Goal: Task Accomplishment & Management: Use online tool/utility

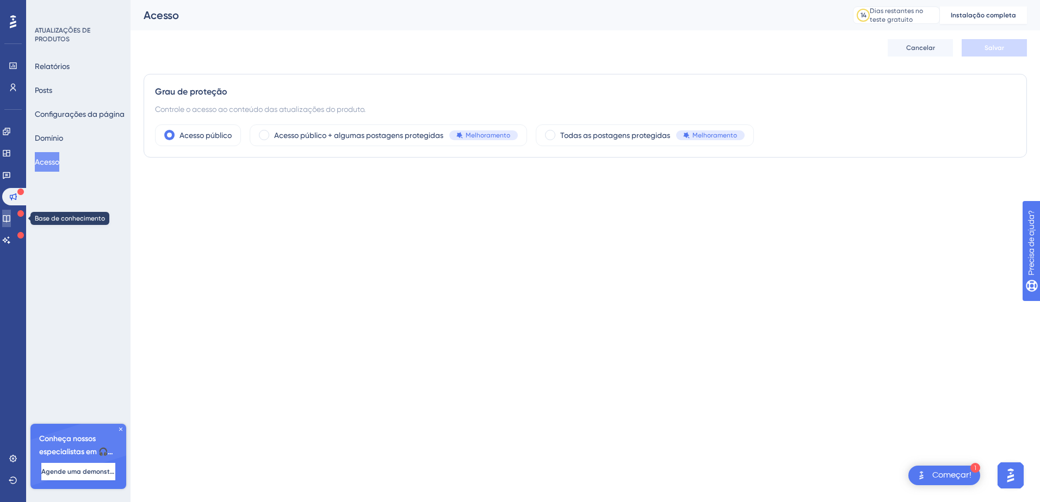
click at [11, 215] on icon at bounding box center [6, 218] width 9 height 9
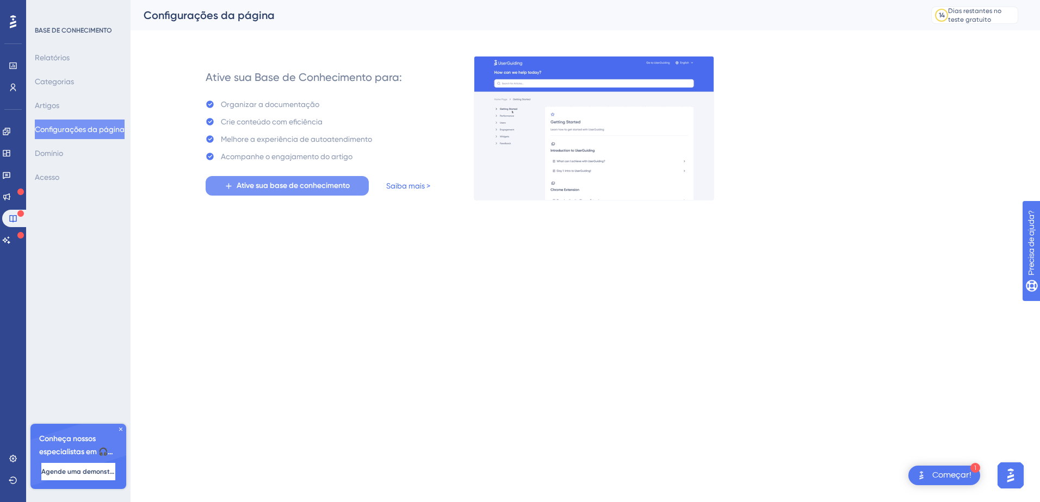
click at [271, 188] on span "Ative sua base de conhecimento" at bounding box center [293, 185] width 113 height 13
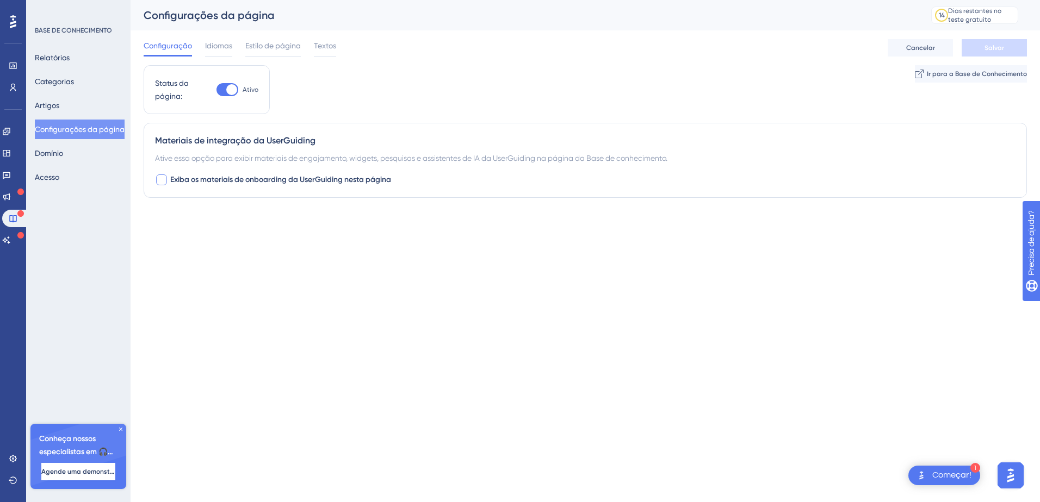
click at [163, 182] on div at bounding box center [161, 180] width 11 height 11
checkbox input "true"
click at [1003, 48] on span "Salvar" at bounding box center [994, 48] width 20 height 9
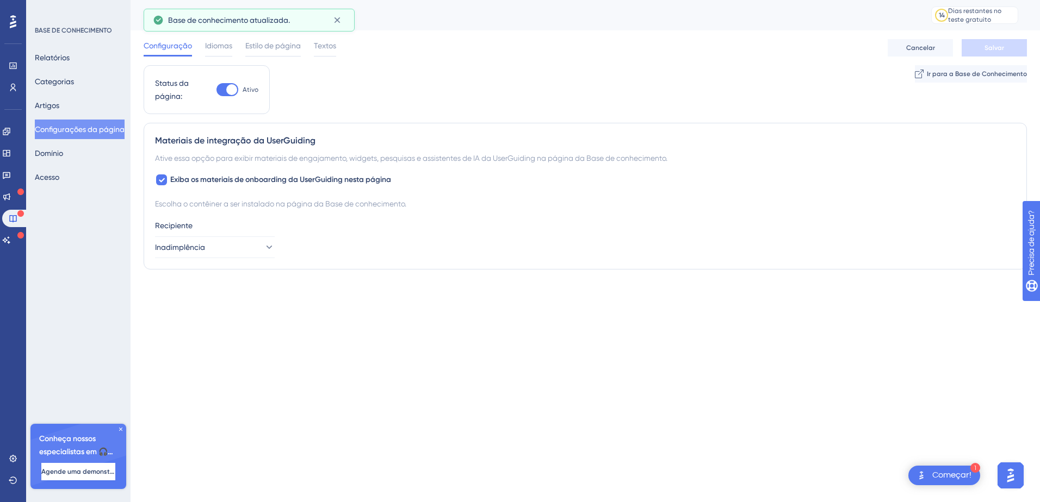
click at [240, 202] on font "Escolha o contêiner a ser instalado na página da Base de conhecimento." at bounding box center [280, 204] width 251 height 9
click at [222, 49] on span "Idiomas" at bounding box center [218, 45] width 27 height 13
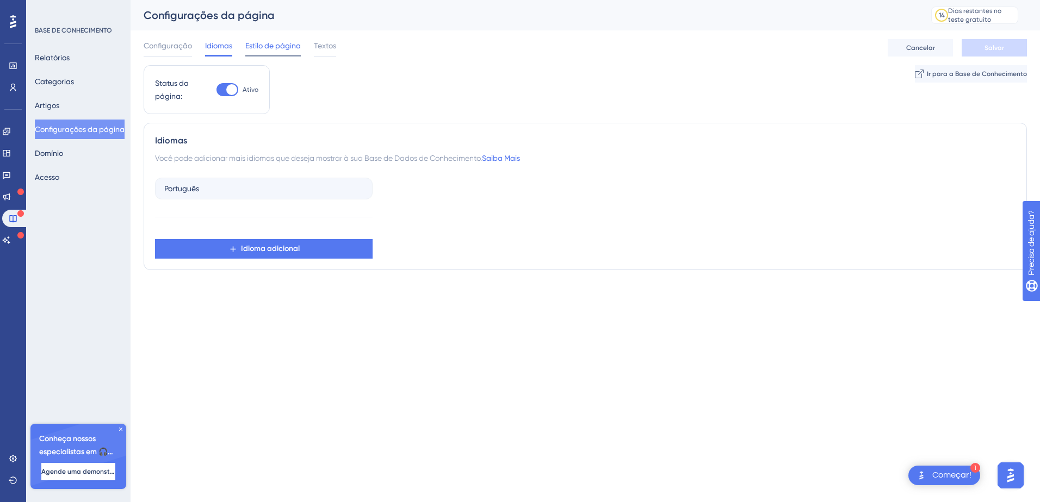
click at [266, 47] on span "Estilo de página" at bounding box center [272, 45] width 55 height 13
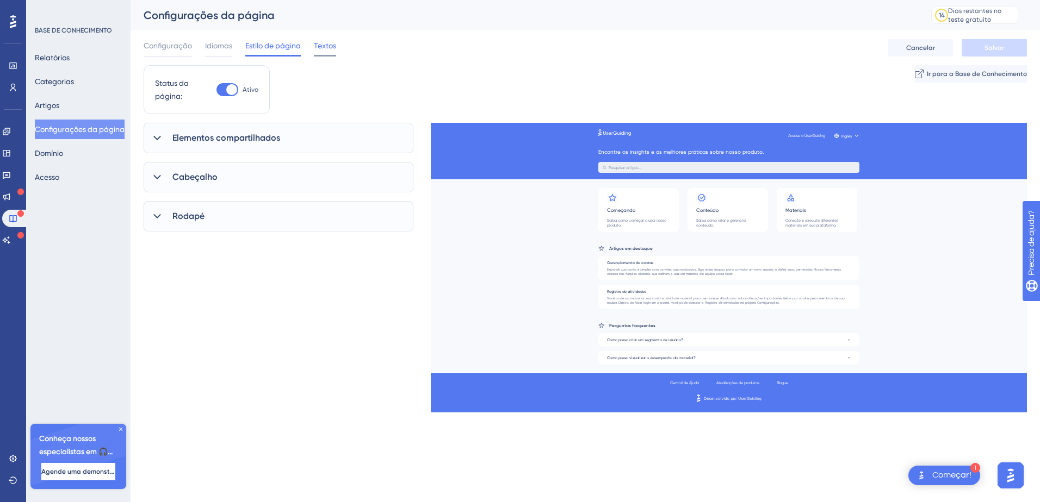
click at [333, 49] on span "Textos" at bounding box center [325, 45] width 22 height 13
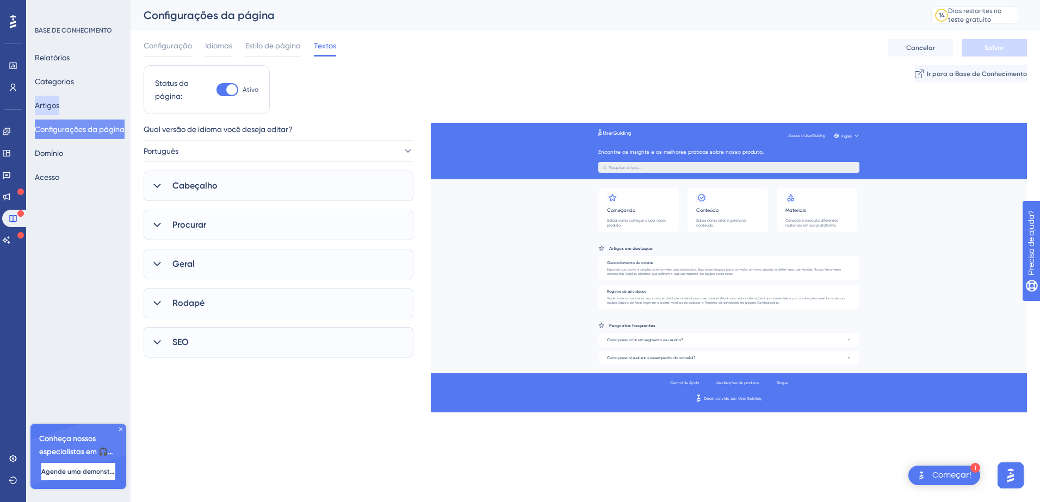
click at [59, 107] on button "Artigos" at bounding box center [47, 106] width 24 height 20
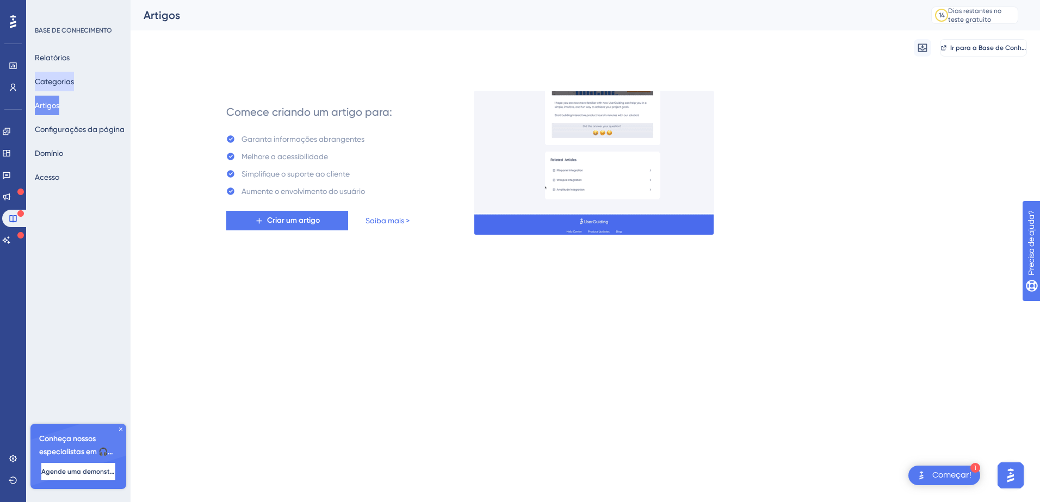
click at [66, 85] on button "Categorias" at bounding box center [54, 82] width 39 height 20
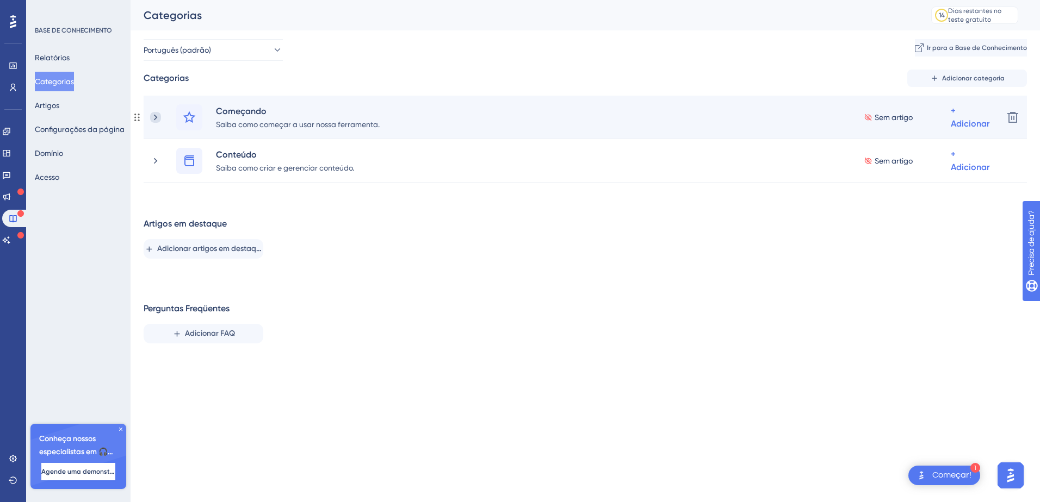
click at [159, 119] on icon at bounding box center [155, 117] width 11 height 11
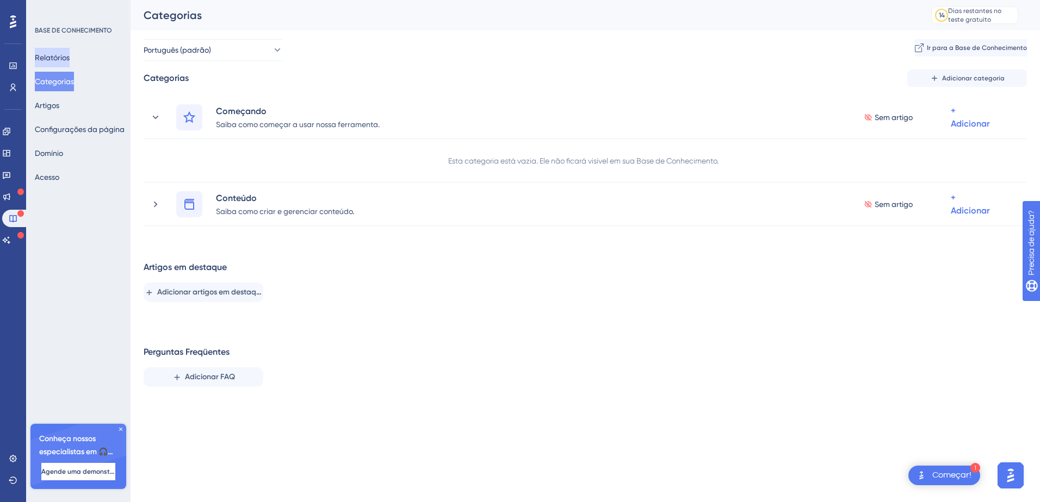
click at [56, 53] on button "Relatórios" at bounding box center [52, 58] width 35 height 20
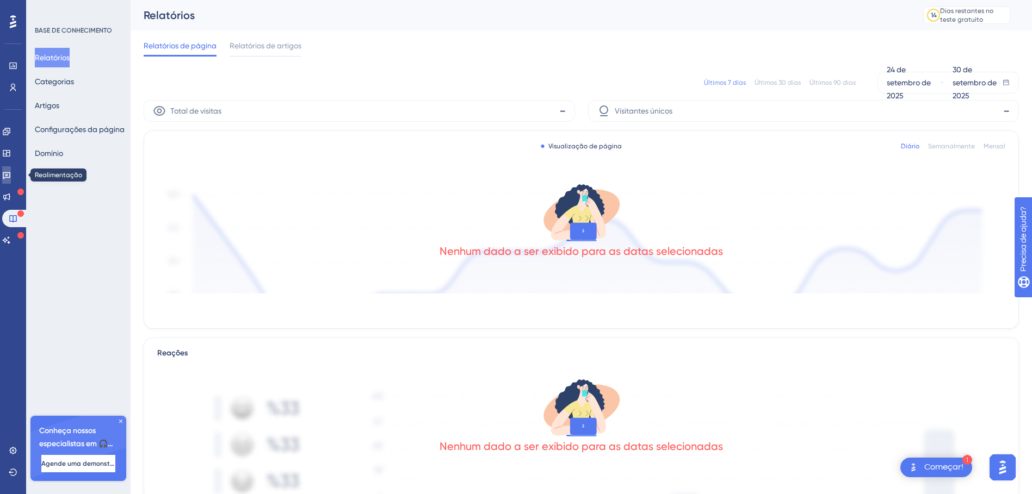
click at [10, 177] on icon at bounding box center [7, 175] width 8 height 7
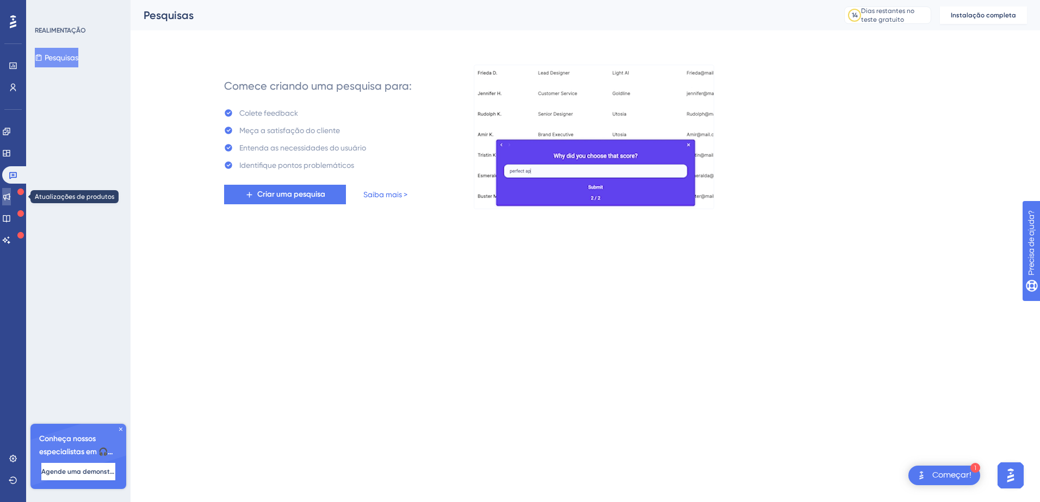
click at [11, 197] on icon at bounding box center [6, 197] width 9 height 9
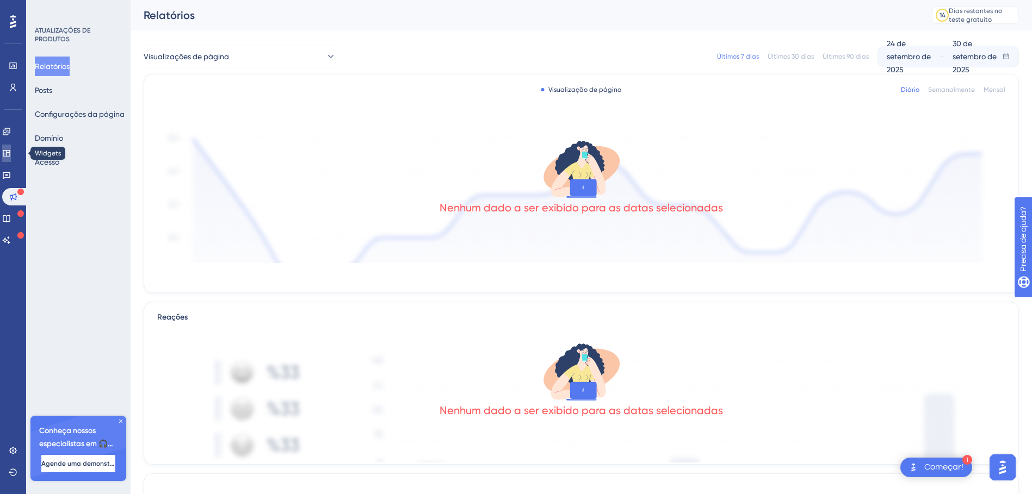
click at [9, 153] on icon at bounding box center [6, 153] width 9 height 9
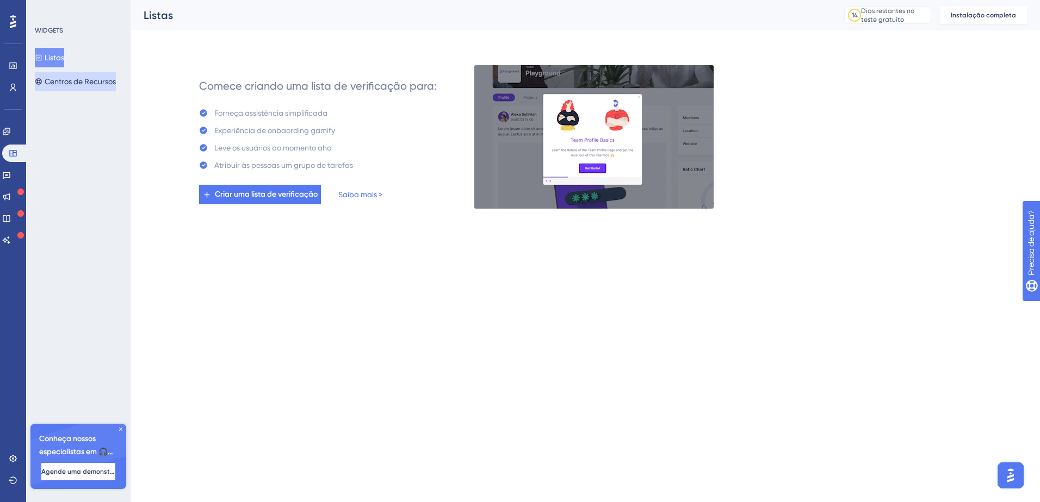
click at [83, 85] on font "Centros de Recursos" at bounding box center [80, 81] width 71 height 13
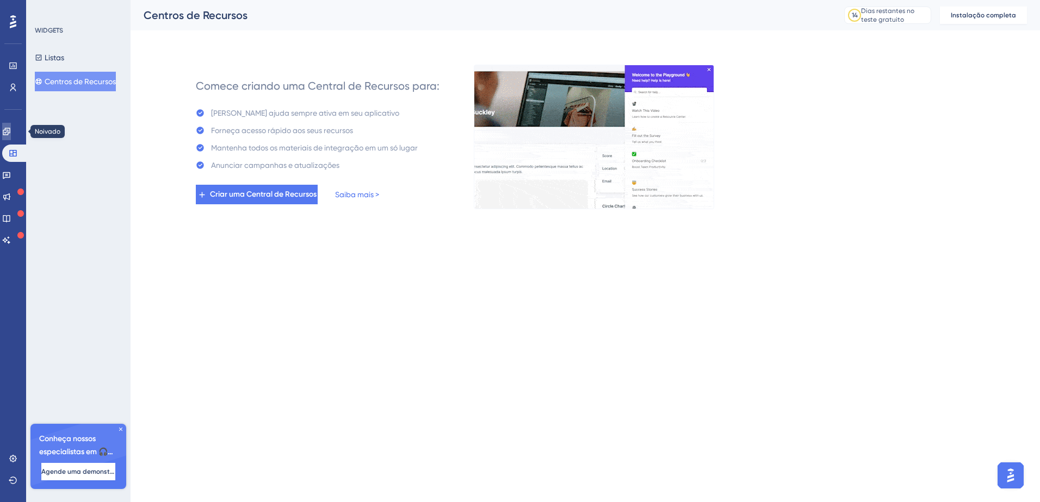
click at [10, 133] on icon at bounding box center [6, 131] width 7 height 7
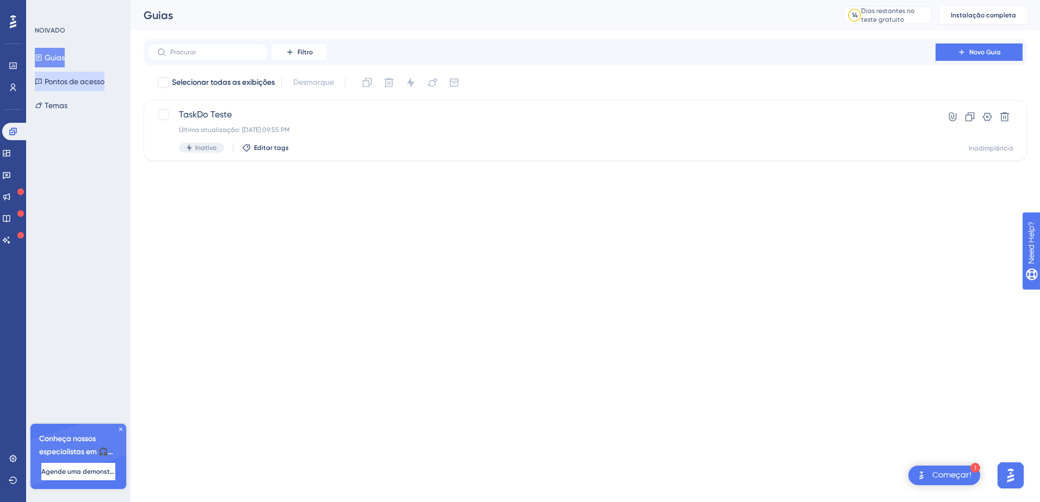
click at [79, 86] on font "Pontos de acesso" at bounding box center [75, 81] width 60 height 13
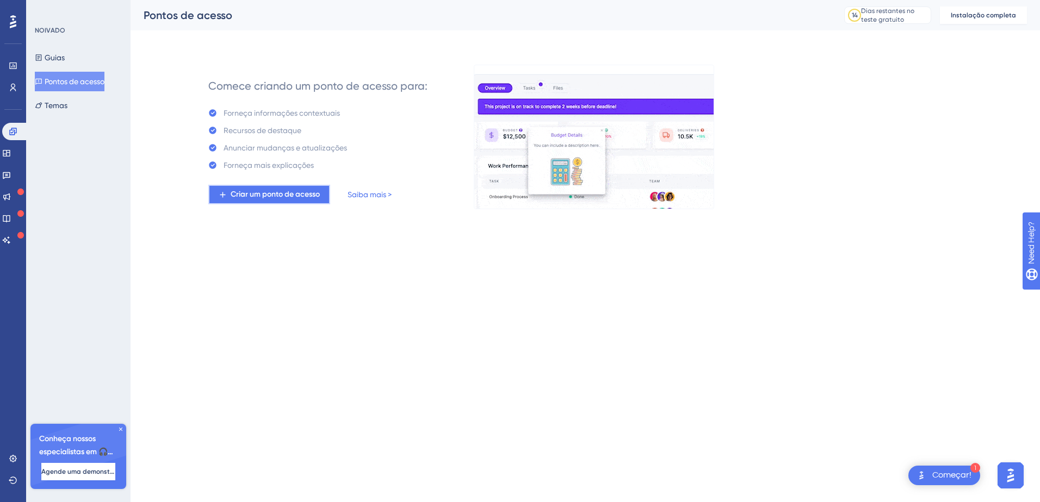
click at [267, 198] on span "Criar um ponto de acesso" at bounding box center [275, 194] width 89 height 13
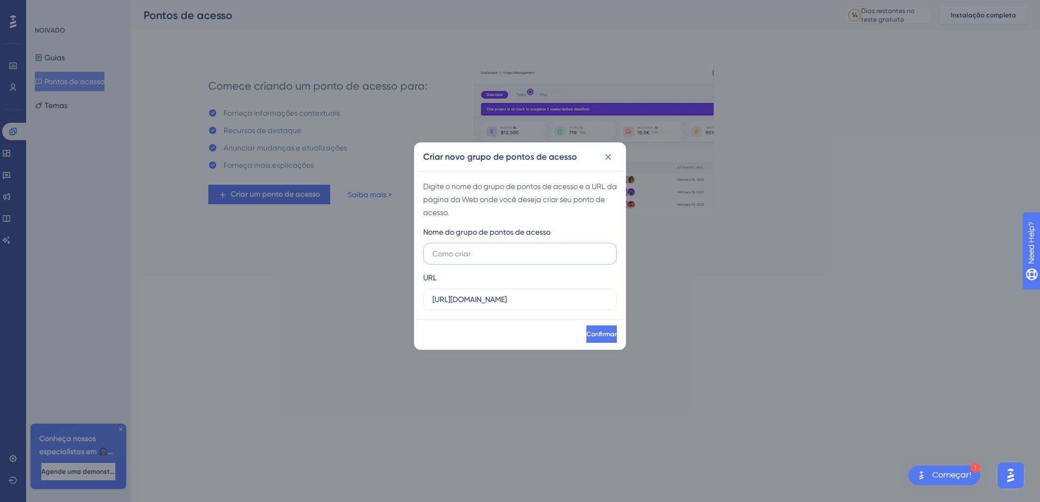
click at [512, 253] on input "text" at bounding box center [519, 254] width 175 height 12
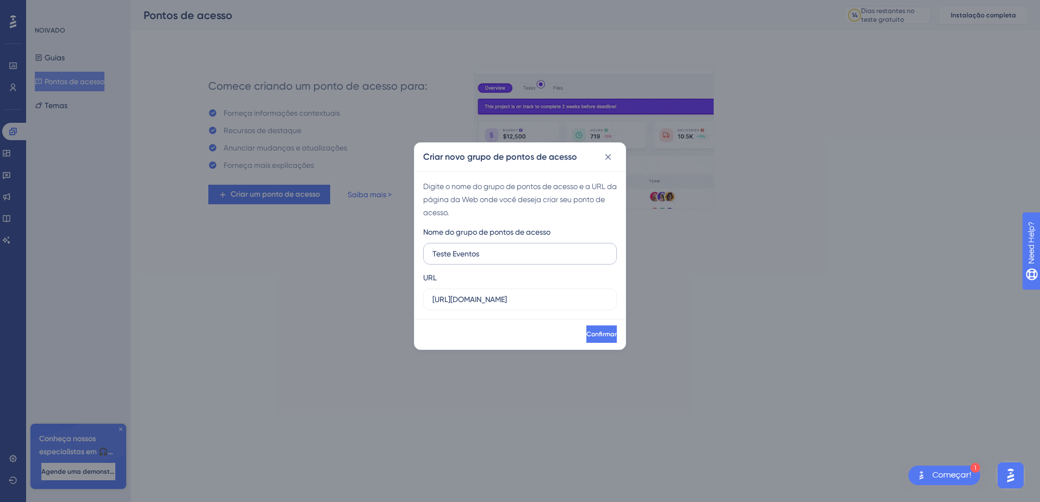
click at [450, 253] on input "Teste Eventos" at bounding box center [519, 254] width 175 height 12
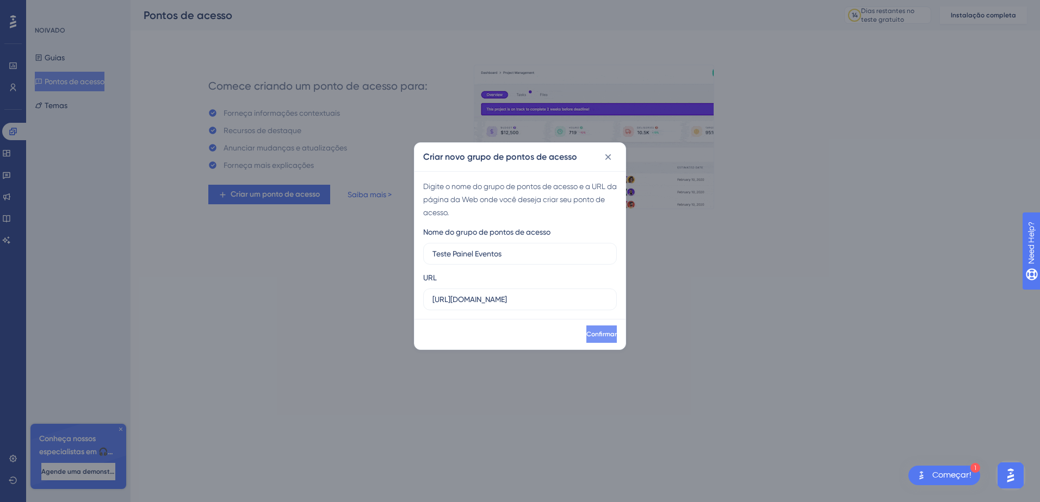
type input "Teste Painel Eventos"
click at [593, 335] on span "Confirmar" at bounding box center [600, 334] width 30 height 9
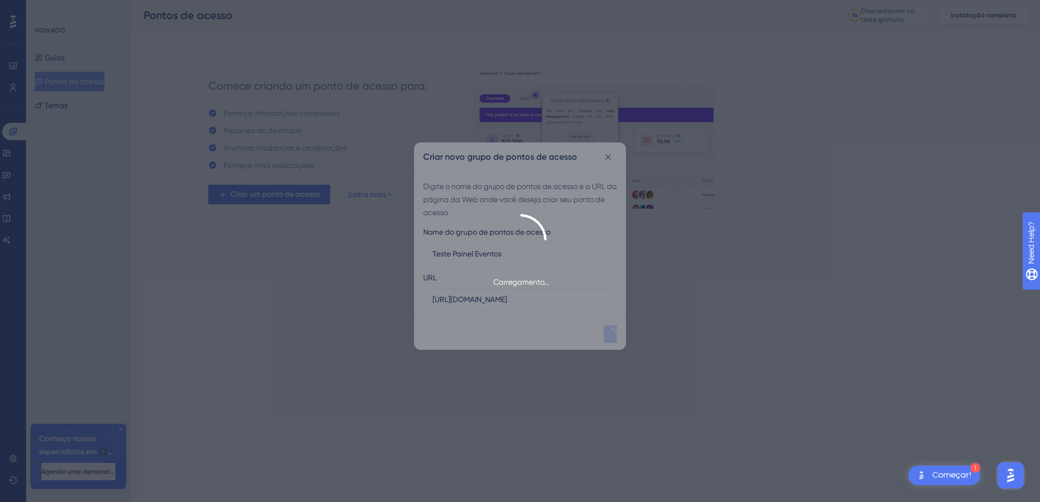
click at [593, 335] on div "Carregamento..." at bounding box center [520, 251] width 1040 height 502
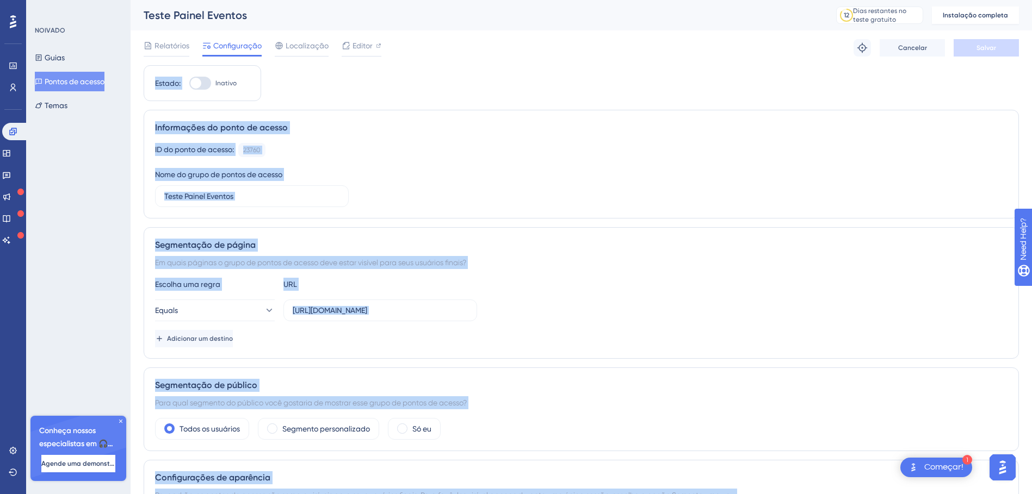
click at [615, 249] on div "Segmentação de página" at bounding box center [581, 245] width 852 height 13
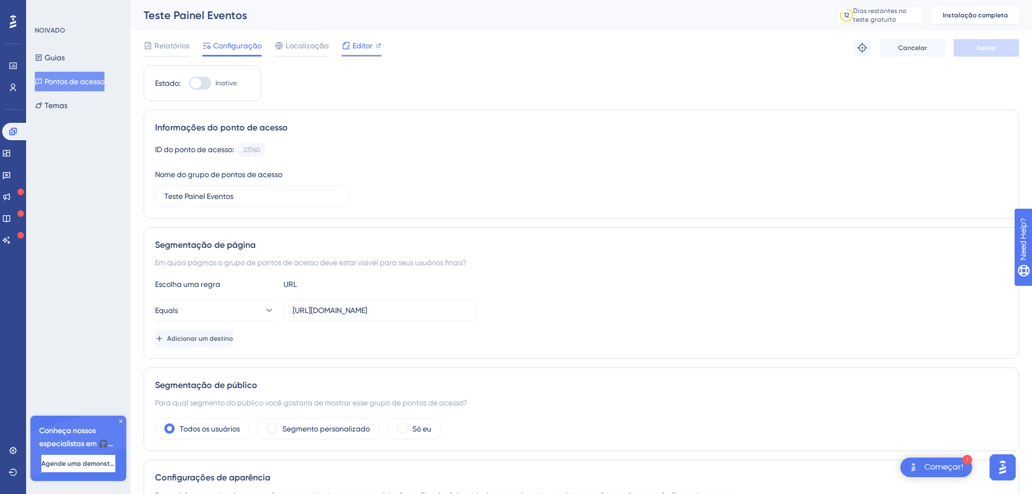
click at [361, 48] on span "Editor" at bounding box center [362, 45] width 20 height 13
click at [63, 108] on font "Temas" at bounding box center [56, 105] width 23 height 13
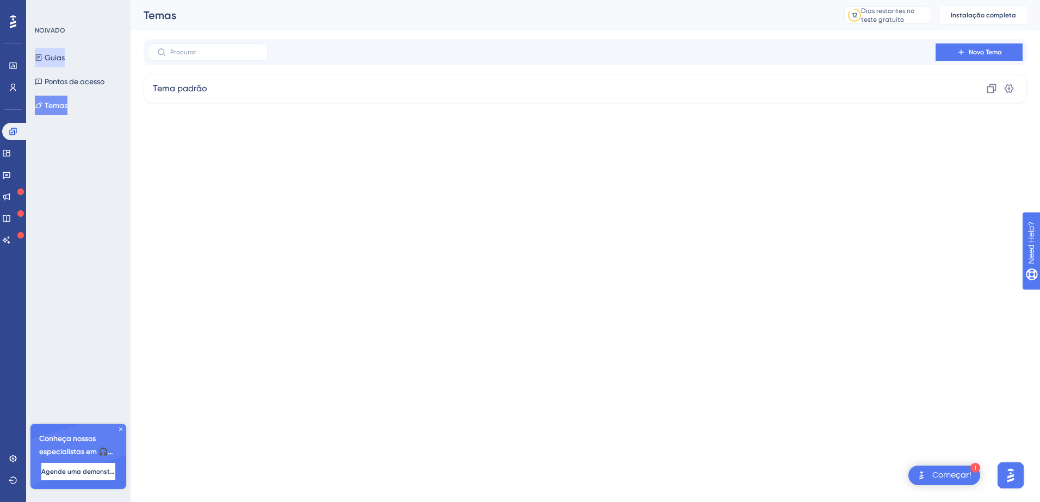
click at [65, 55] on font "Guias" at bounding box center [55, 57] width 20 height 13
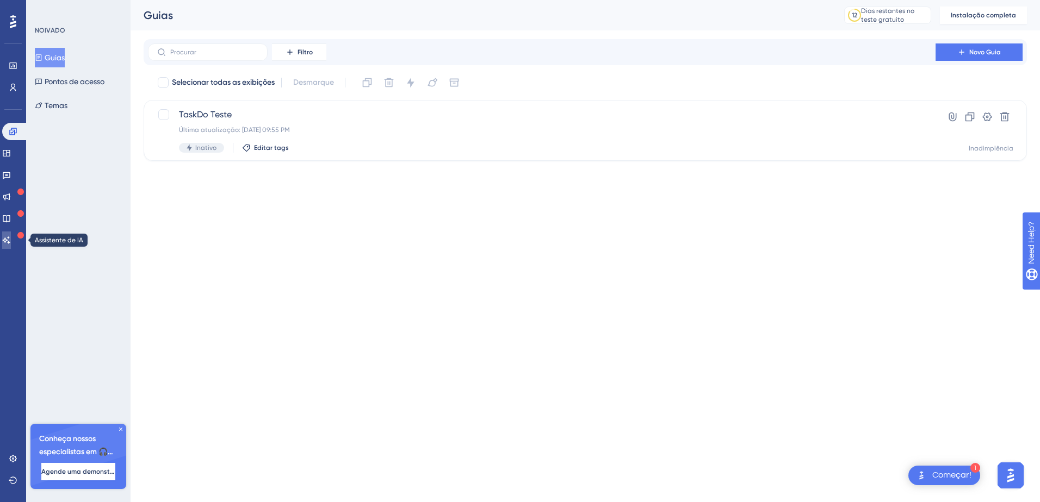
click at [11, 239] on icon at bounding box center [6, 240] width 9 height 9
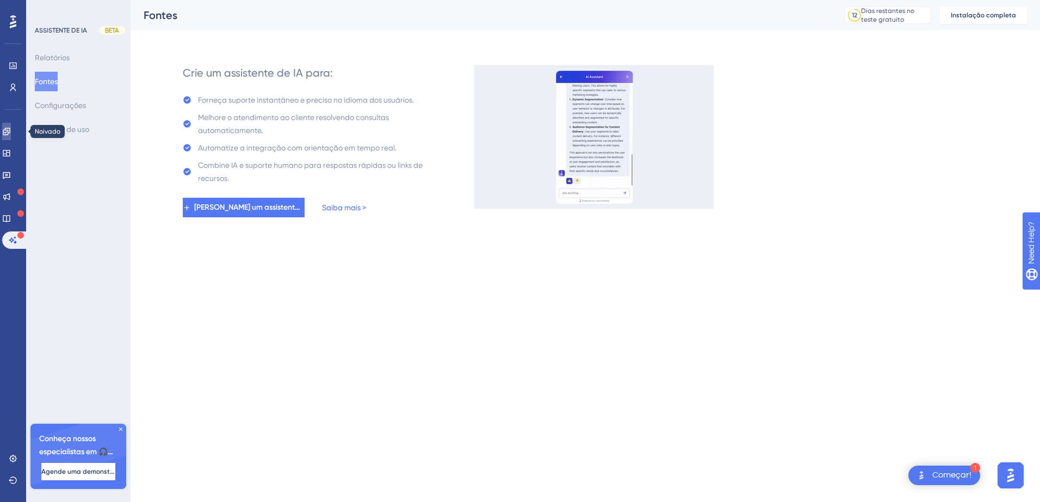
click at [10, 135] on icon at bounding box center [6, 131] width 7 height 7
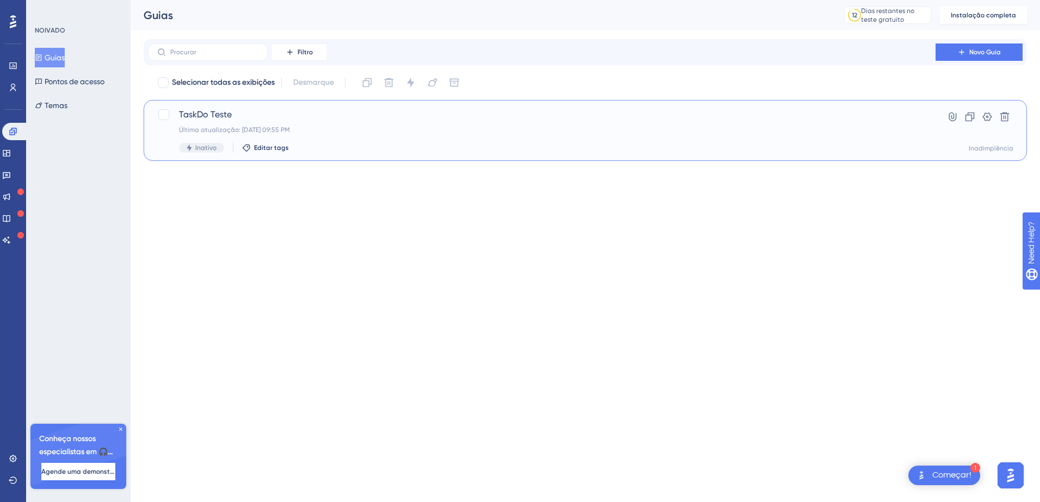
click at [415, 130] on div "Última atualização: [DATE] 09:55 PM" at bounding box center [541, 130] width 725 height 9
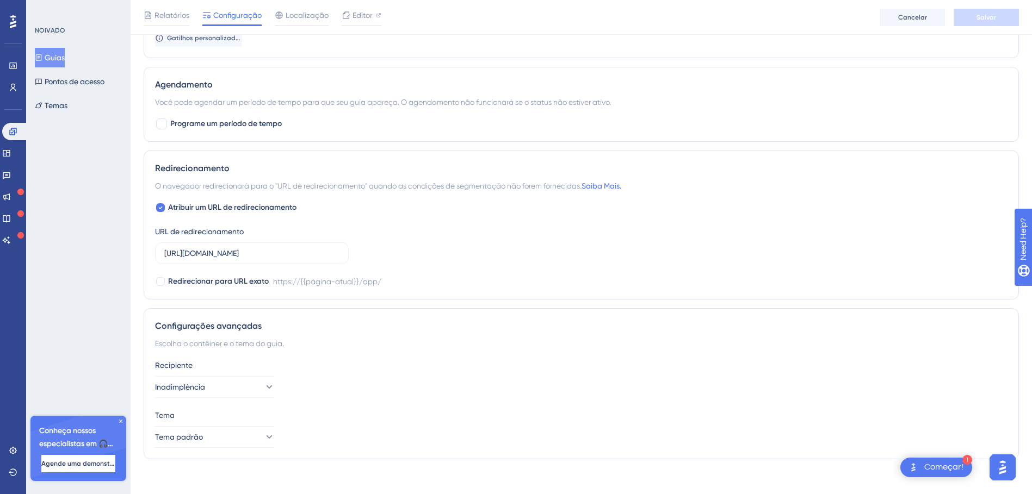
scroll to position [664, 0]
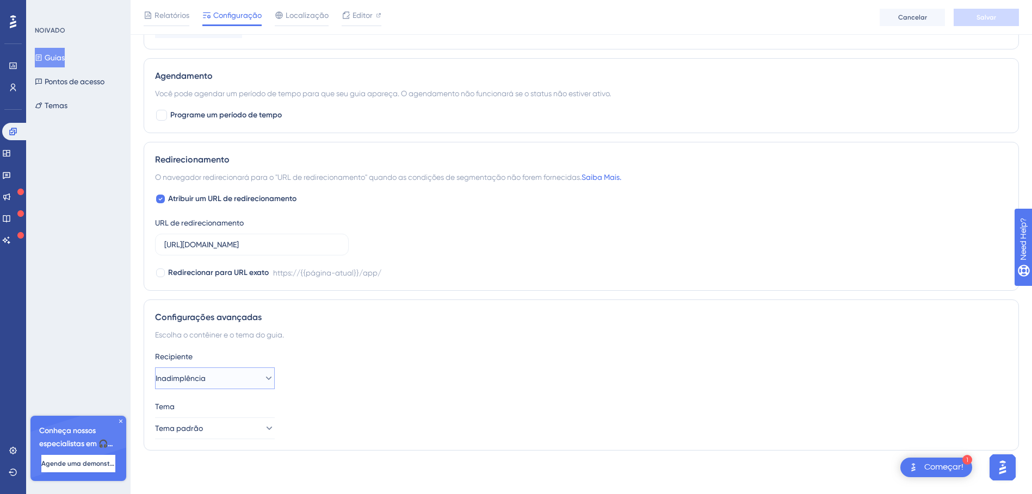
click at [220, 381] on button "Inadimplência" at bounding box center [215, 379] width 120 height 22
click at [400, 369] on div "Recipiente Inadimplência Inadimplência Default" at bounding box center [581, 369] width 852 height 39
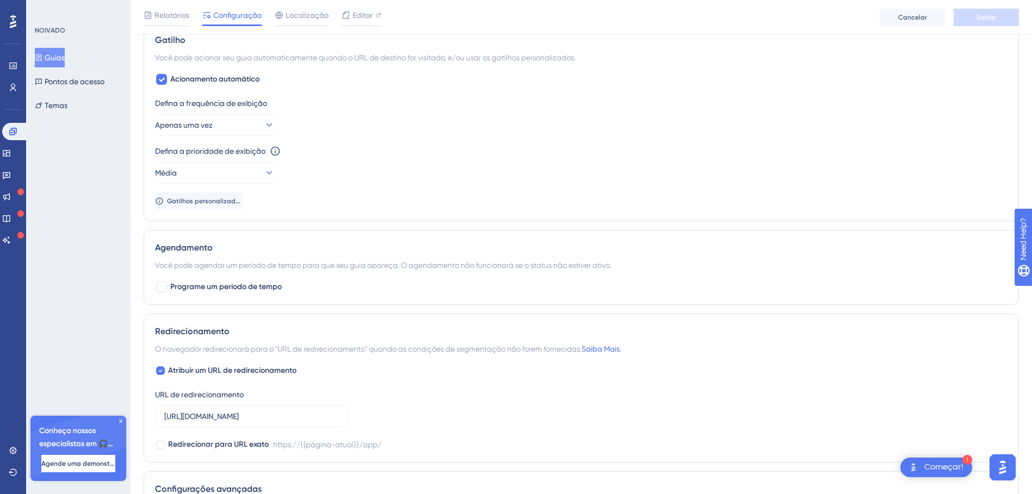
scroll to position [0, 0]
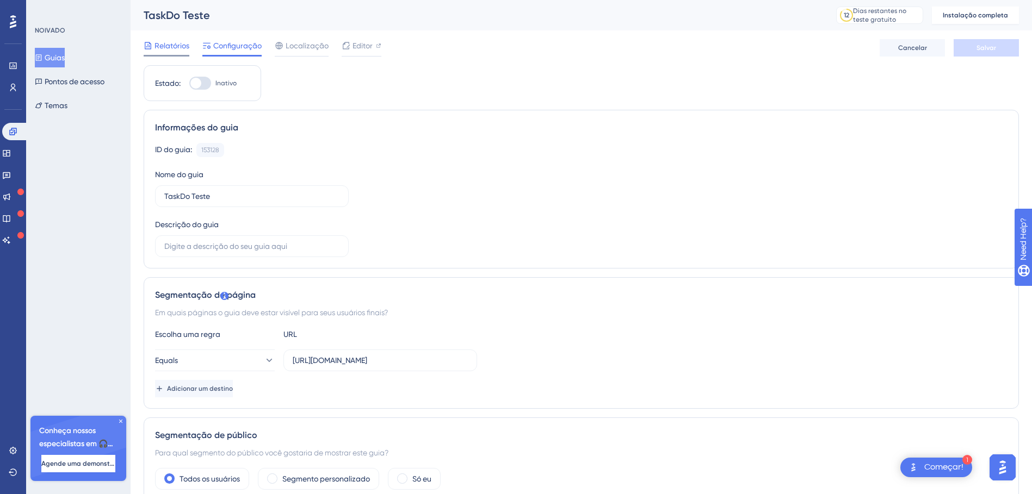
click at [169, 45] on span "Relatórios" at bounding box center [171, 45] width 35 height 13
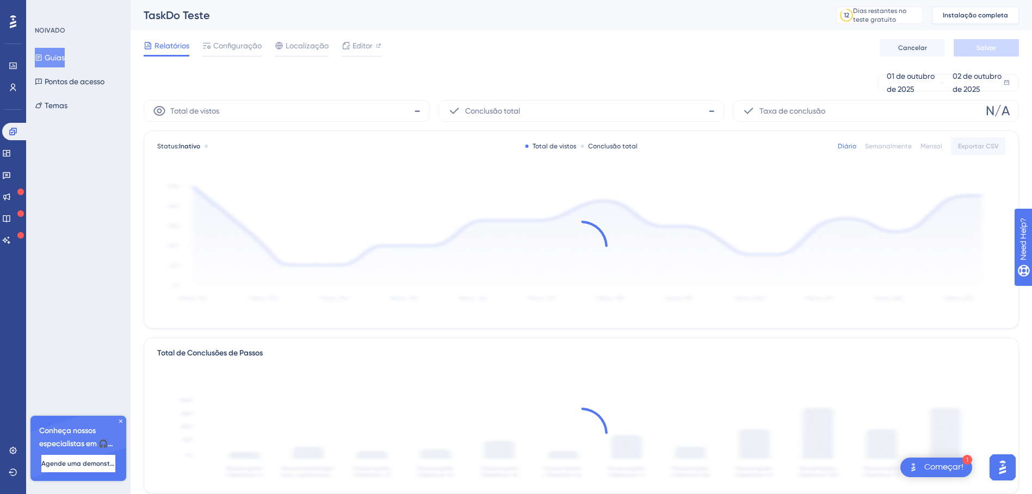
click at [983, 17] on span "Instalação completa" at bounding box center [974, 15] width 65 height 9
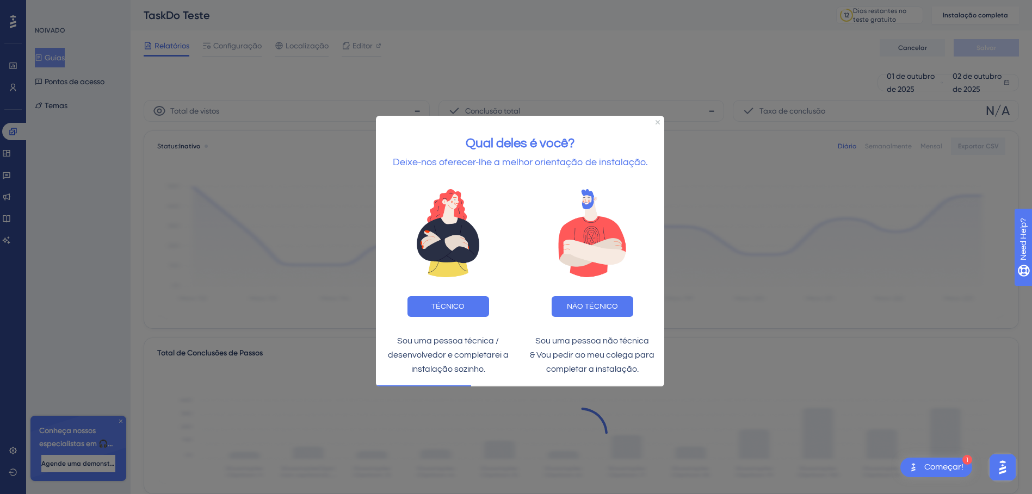
click at [729, 334] on div at bounding box center [516, 247] width 1032 height 494
click at [380, 438] on div at bounding box center [516, 247] width 1032 height 494
click at [659, 122] on icon "Fechar visualização" at bounding box center [657, 122] width 4 height 4
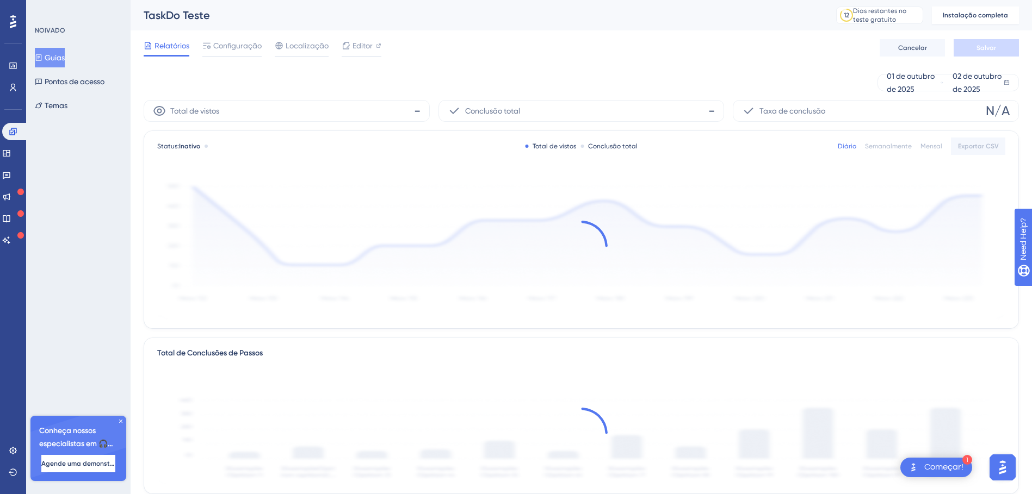
click at [60, 58] on font "Guias" at bounding box center [55, 57] width 20 height 13
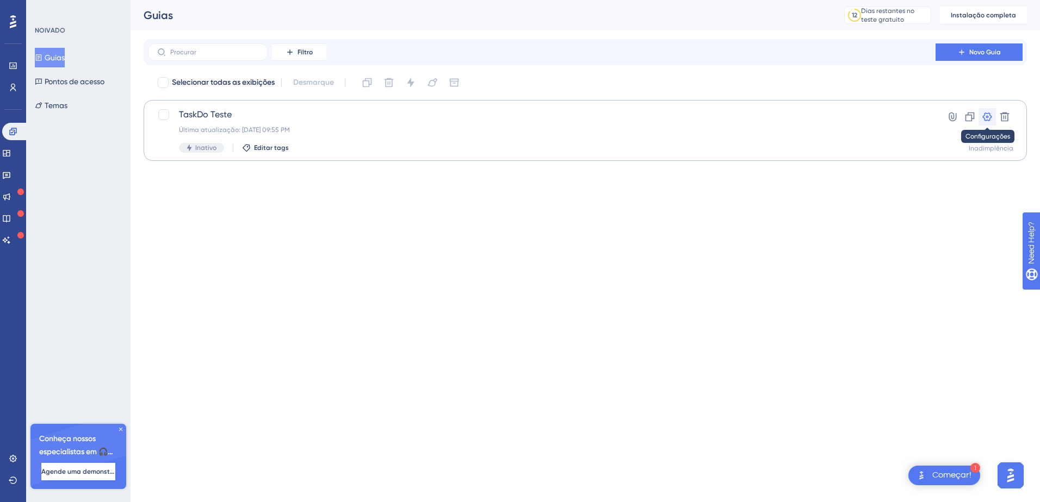
click at [989, 119] on icon at bounding box center [987, 116] width 11 height 11
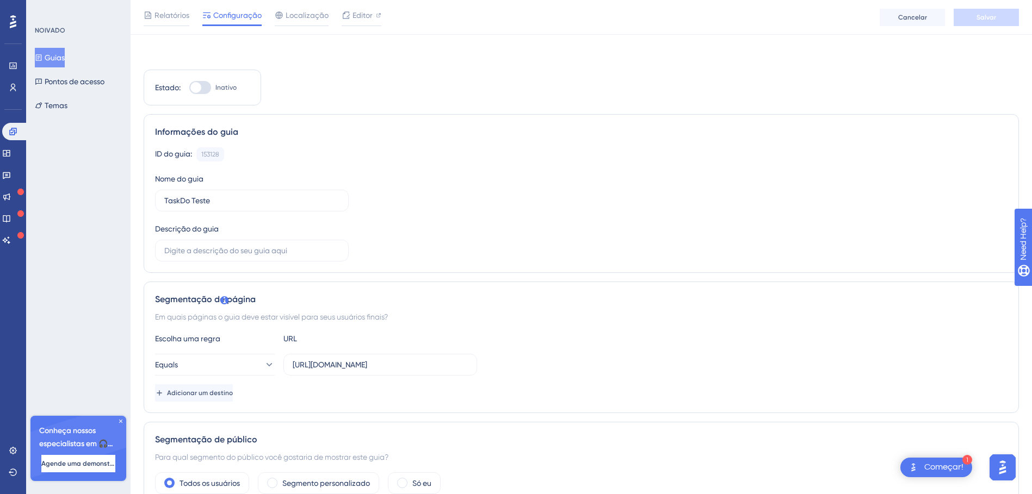
scroll to position [109, 0]
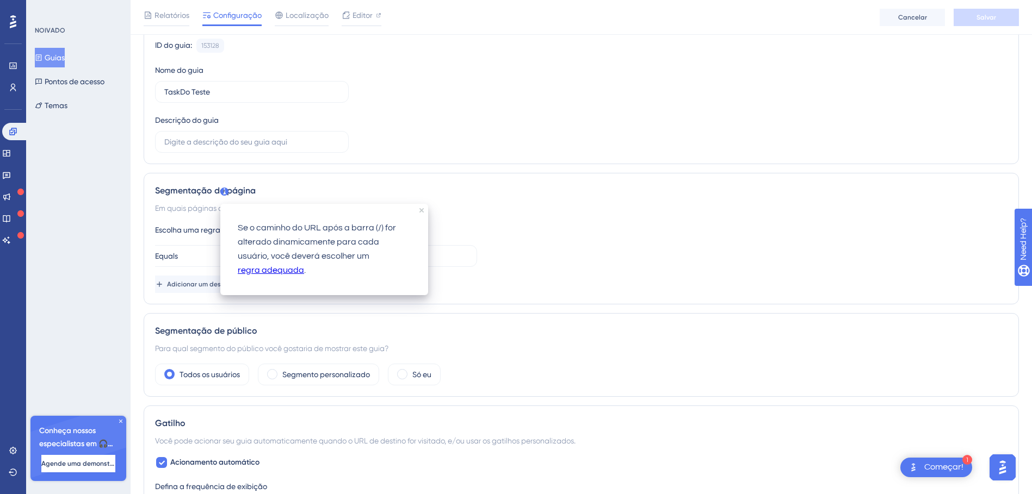
click at [524, 252] on div "Equals [URL][DOMAIN_NAME]" at bounding box center [581, 256] width 852 height 22
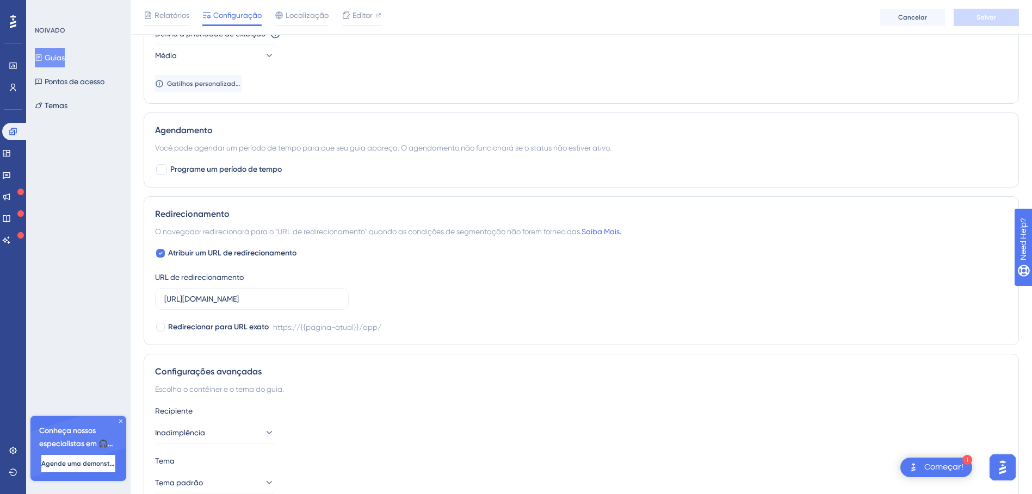
scroll to position [664, 0]
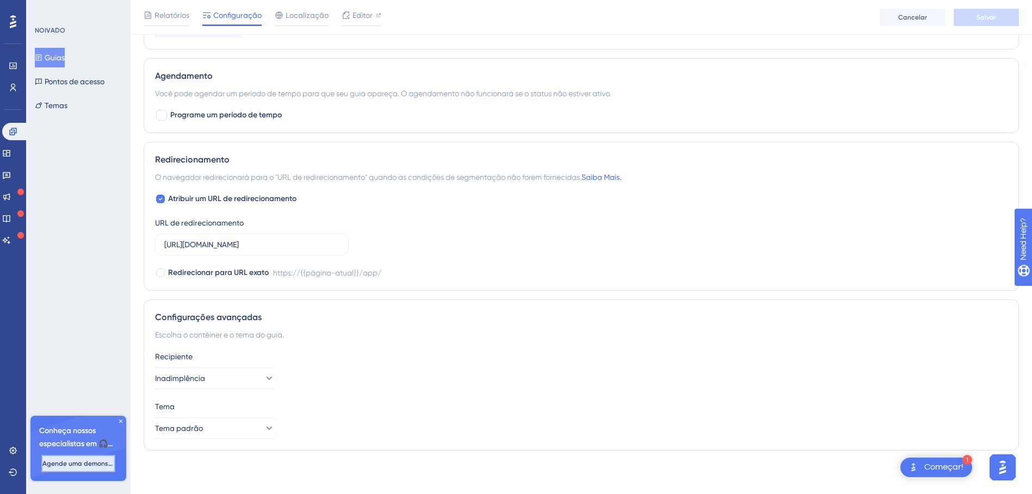
click at [77, 469] on button "Agende uma demonstração" at bounding box center [78, 463] width 74 height 17
click at [14, 23] on icon at bounding box center [13, 21] width 7 height 13
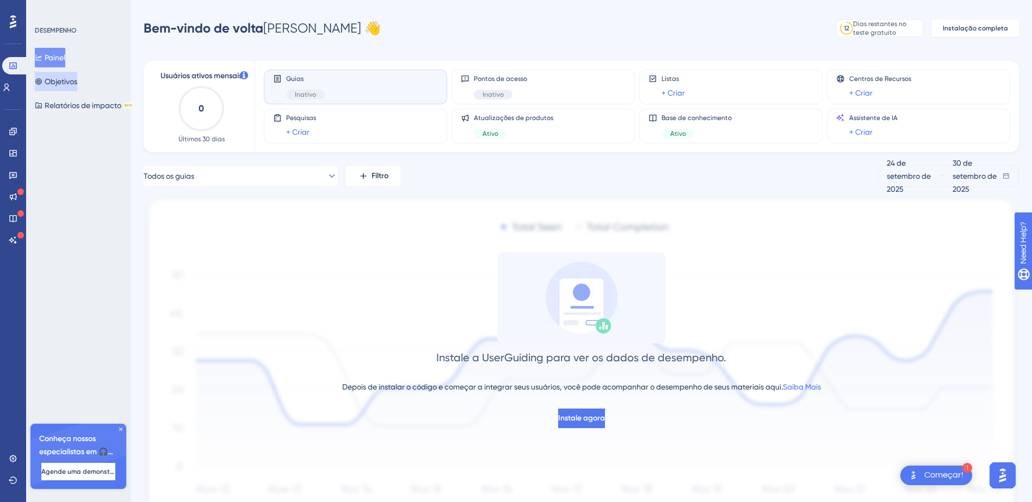
click at [57, 87] on font "Objetivos" at bounding box center [61, 81] width 33 height 13
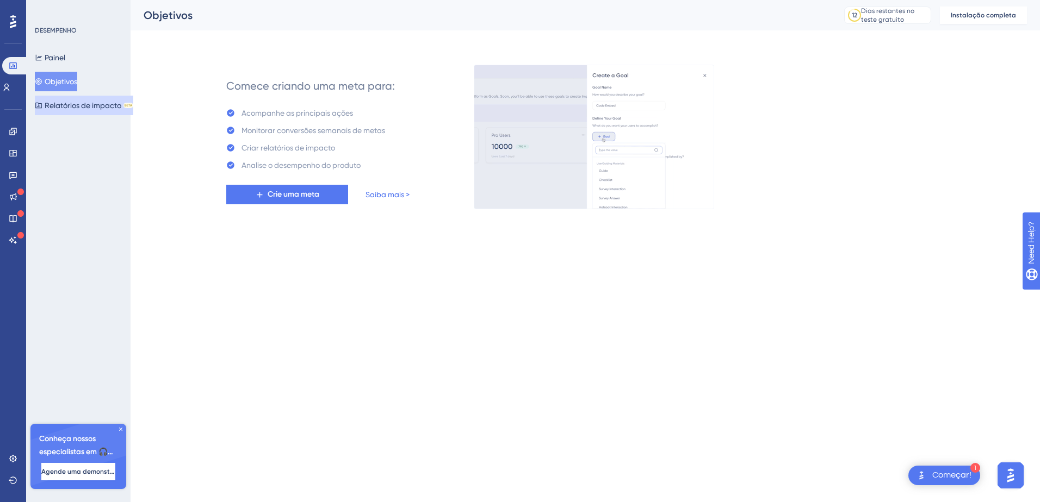
click at [70, 109] on font "Relatórios de impacto" at bounding box center [83, 105] width 77 height 13
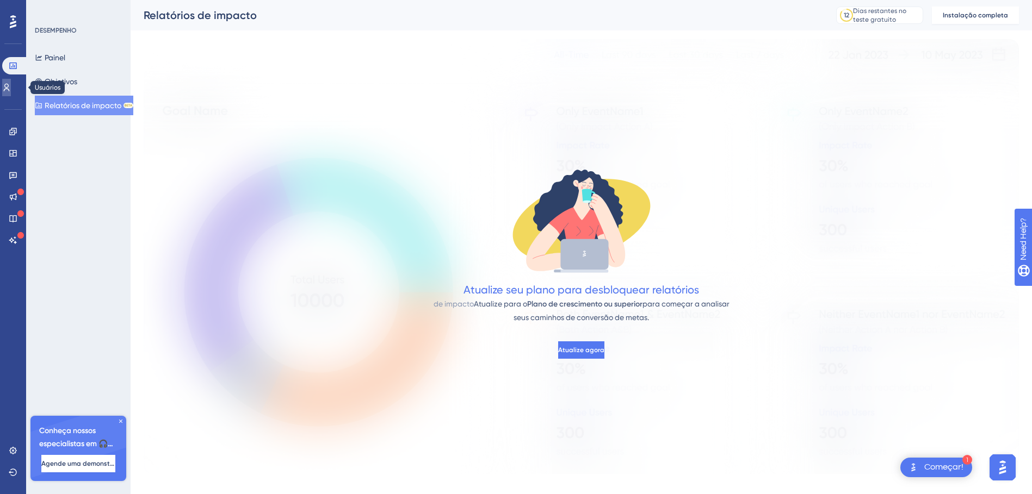
click at [11, 89] on link at bounding box center [6, 87] width 9 height 17
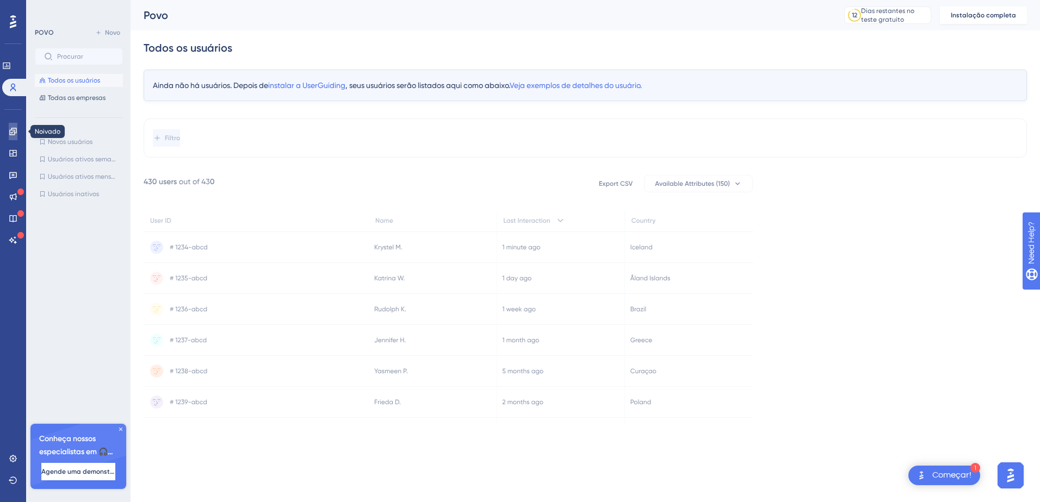
click at [13, 136] on link at bounding box center [13, 131] width 9 height 17
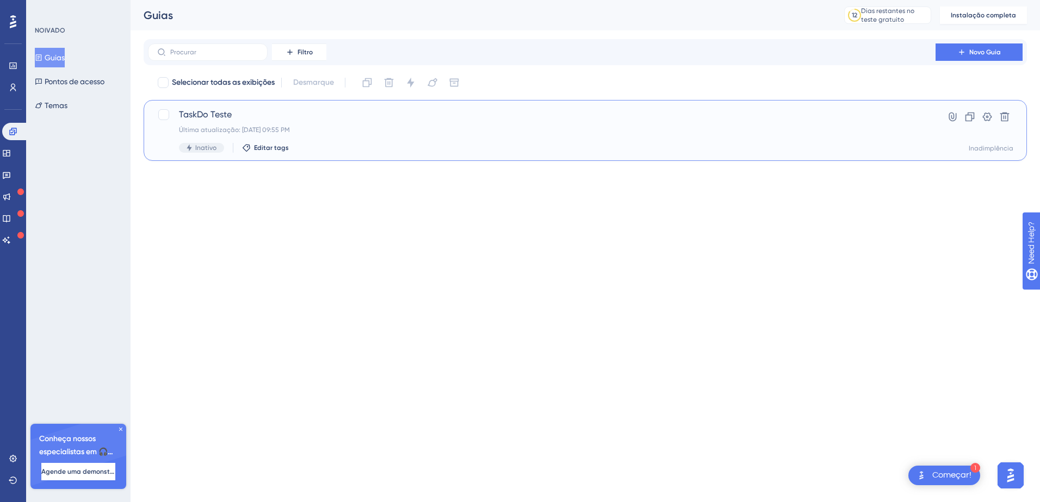
click at [941, 123] on div "TaskDo Teste Última atualização: [DATE] 09:55 PM Inativo Editar tags Hiperlink …" at bounding box center [585, 130] width 856 height 45
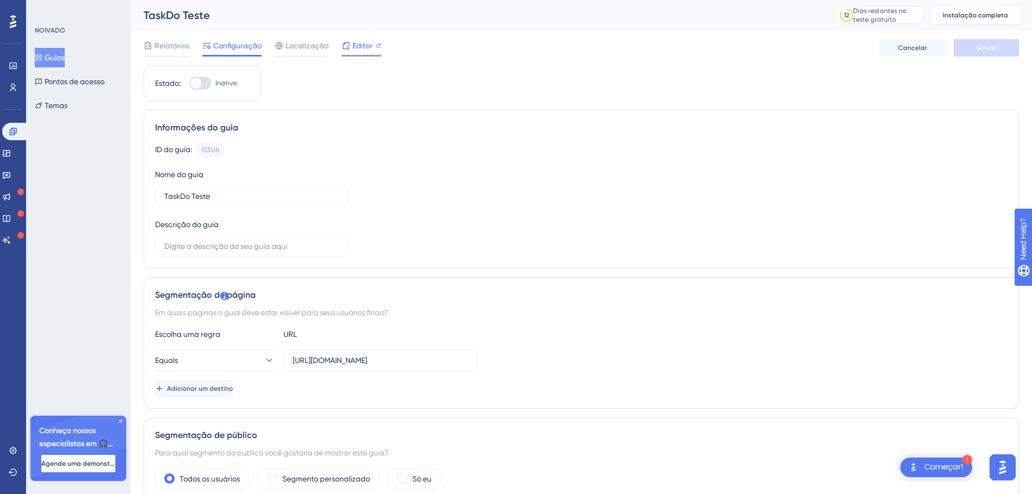
click at [357, 45] on span "Editor" at bounding box center [362, 45] width 20 height 13
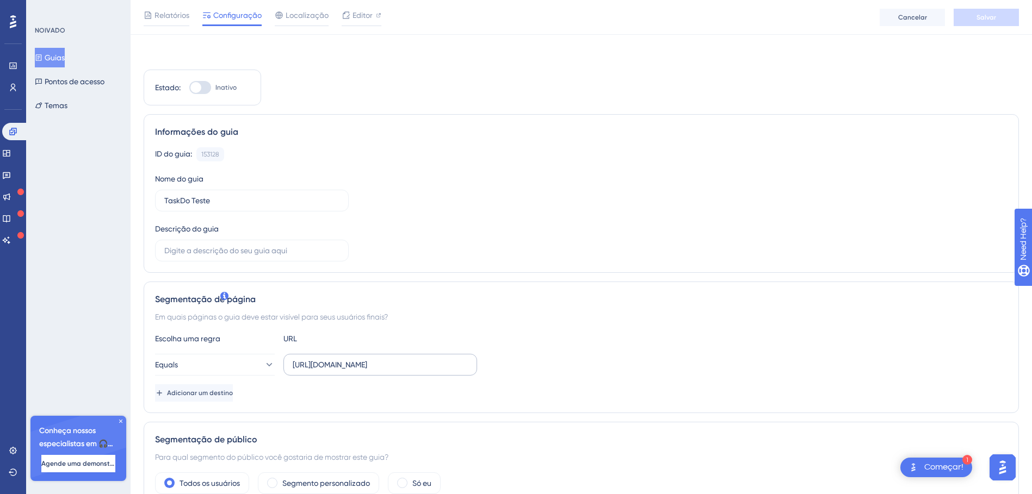
scroll to position [54, 0]
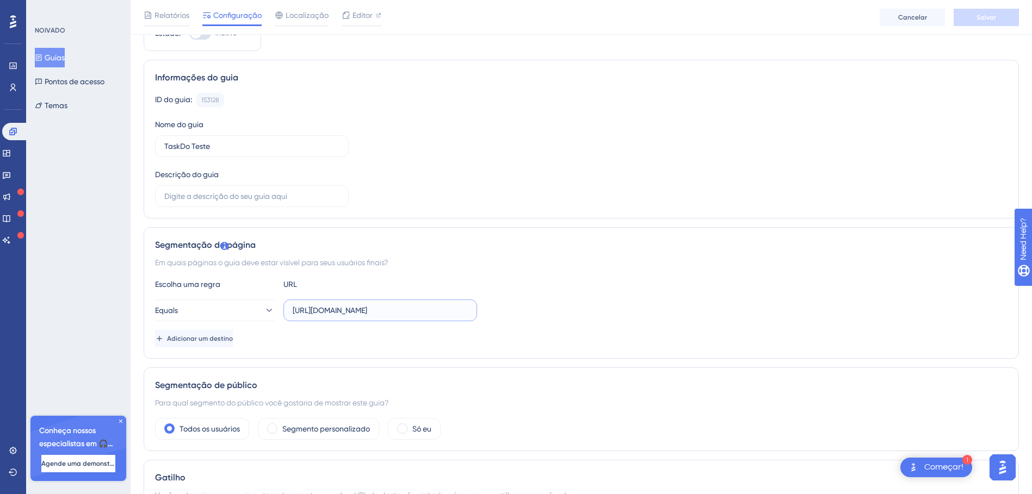
click at [420, 305] on input "[URL][DOMAIN_NAME]" at bounding box center [380, 311] width 175 height 12
drag, startPoint x: 431, startPoint y: 312, endPoint x: 290, endPoint y: 305, distance: 140.5
click at [290, 305] on label "[URL][DOMAIN_NAME]" at bounding box center [380, 311] width 194 height 22
paste input "pages/painel.xhtml"
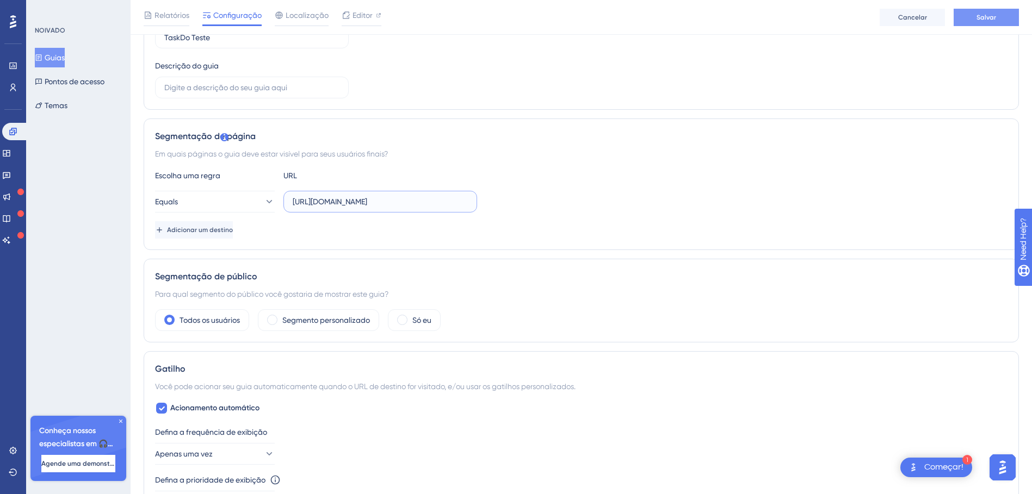
scroll to position [145, 0]
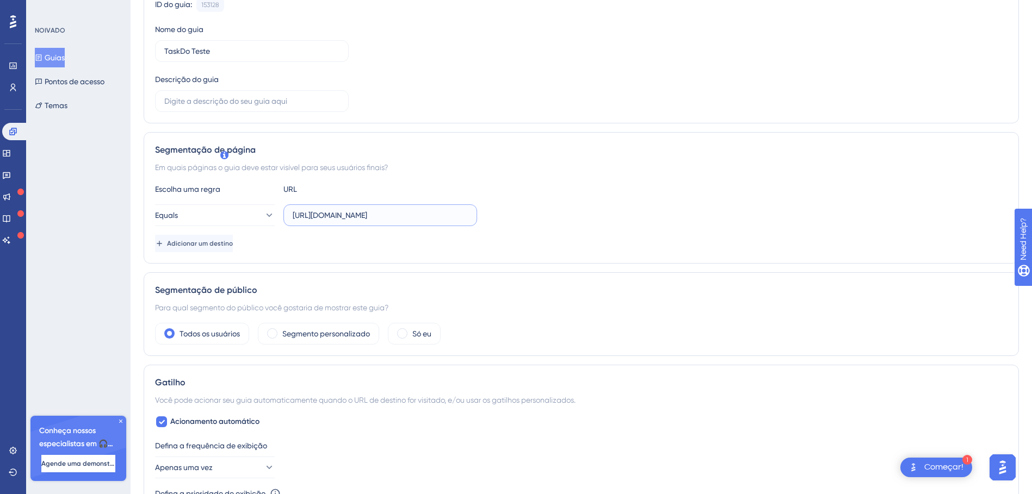
type input "[URL][DOMAIN_NAME]"
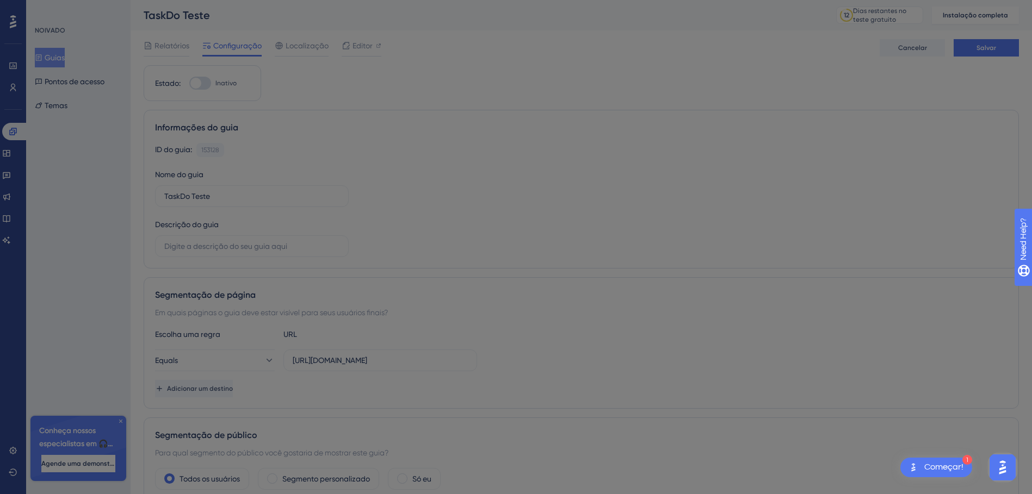
scroll to position [0, 0]
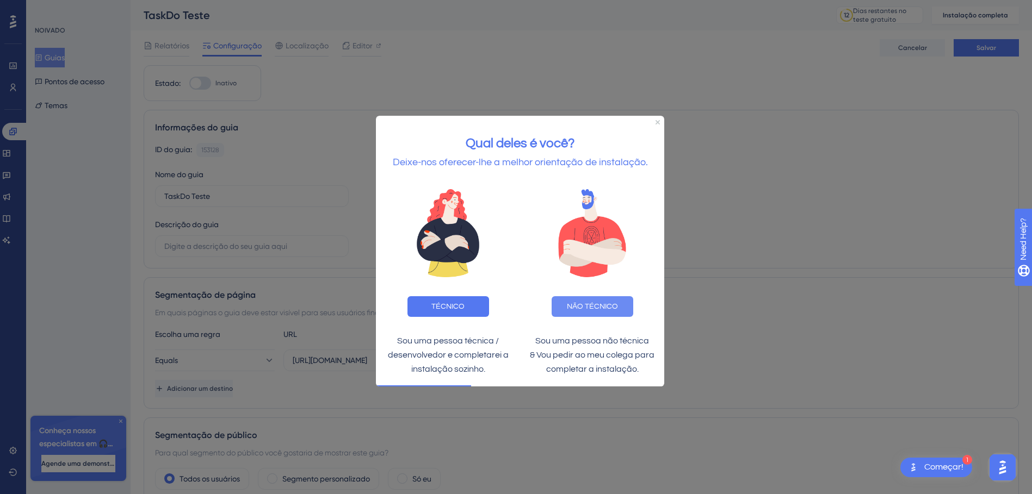
click at [584, 313] on button "NÃO TÉCNICO" at bounding box center [592, 306] width 82 height 21
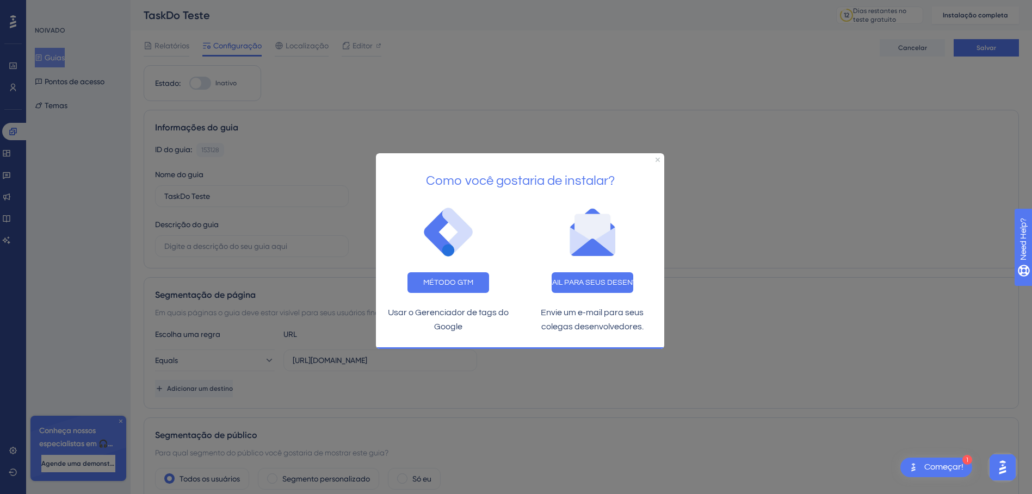
click at [518, 399] on div at bounding box center [516, 247] width 1032 height 494
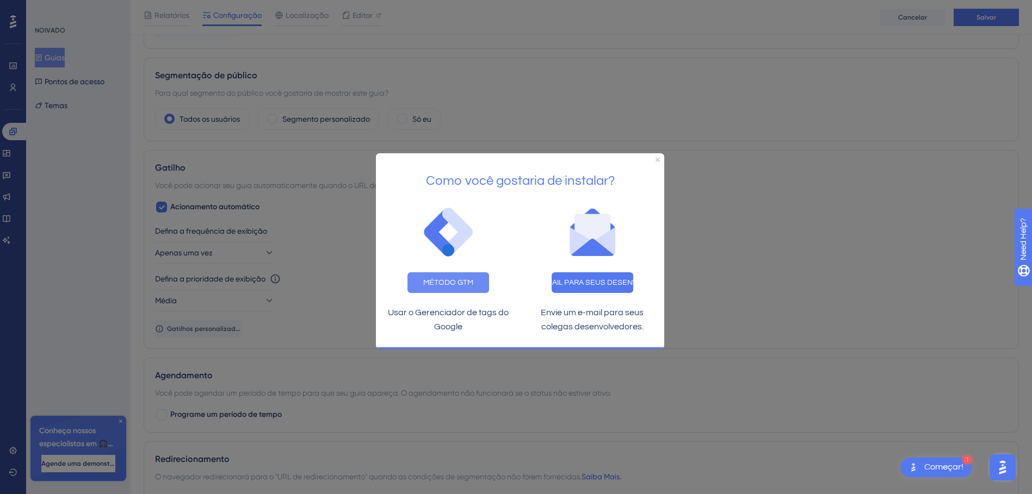
scroll to position [664, 0]
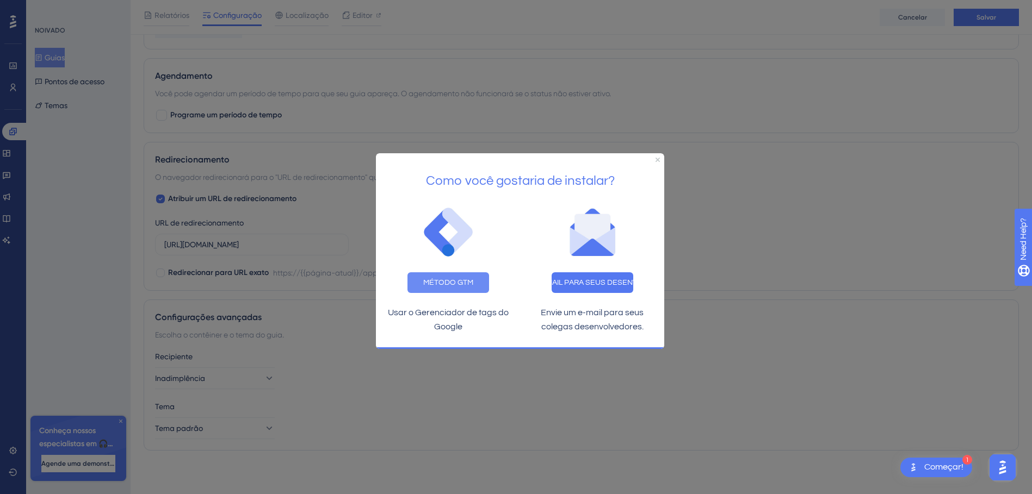
click at [445, 278] on button "MÉTODO GTM" at bounding box center [448, 282] width 82 height 21
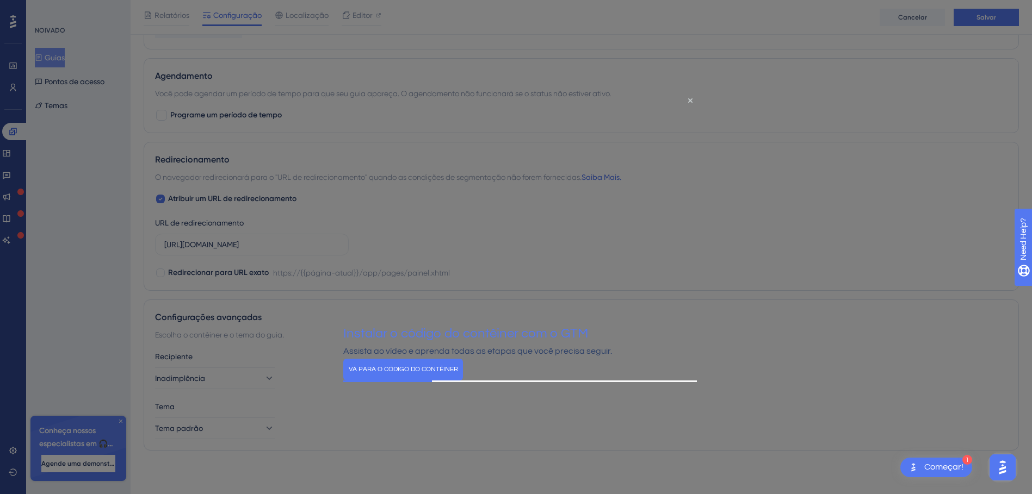
scroll to position [0, 0]
drag, startPoint x: 692, startPoint y: 98, endPoint x: 1011, endPoint y: 236, distance: 347.6
click at [692, 98] on icon "Fechar visualização" at bounding box center [690, 100] width 4 height 4
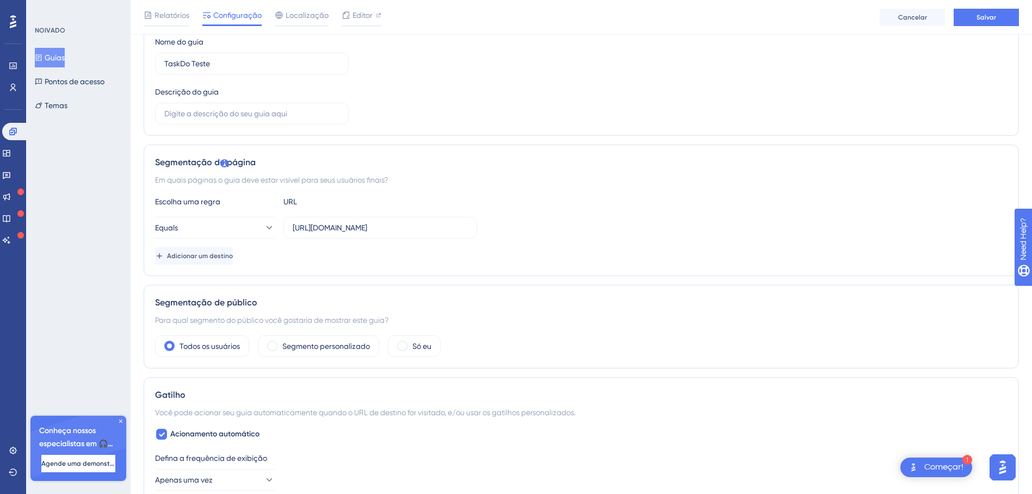
scroll to position [163, 0]
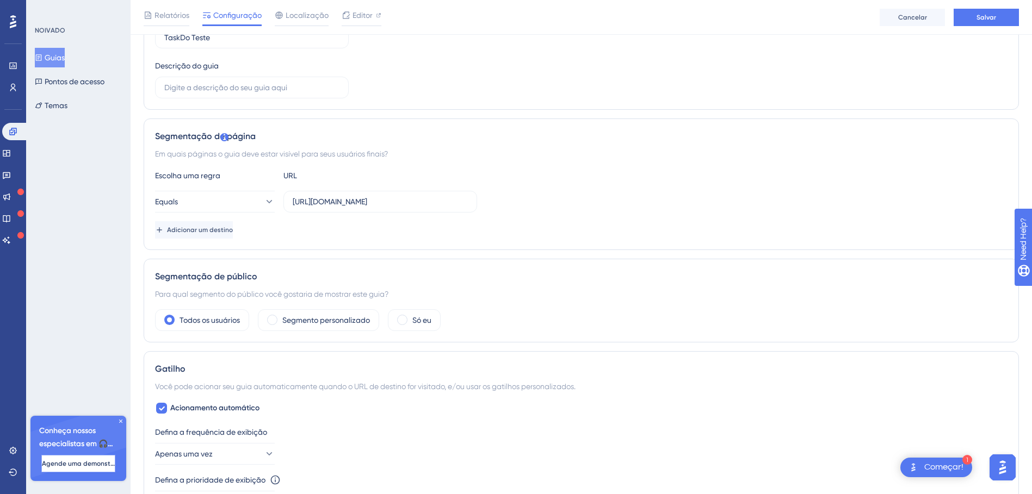
click at [73, 465] on span "Agende uma demonstração" at bounding box center [78, 464] width 73 height 9
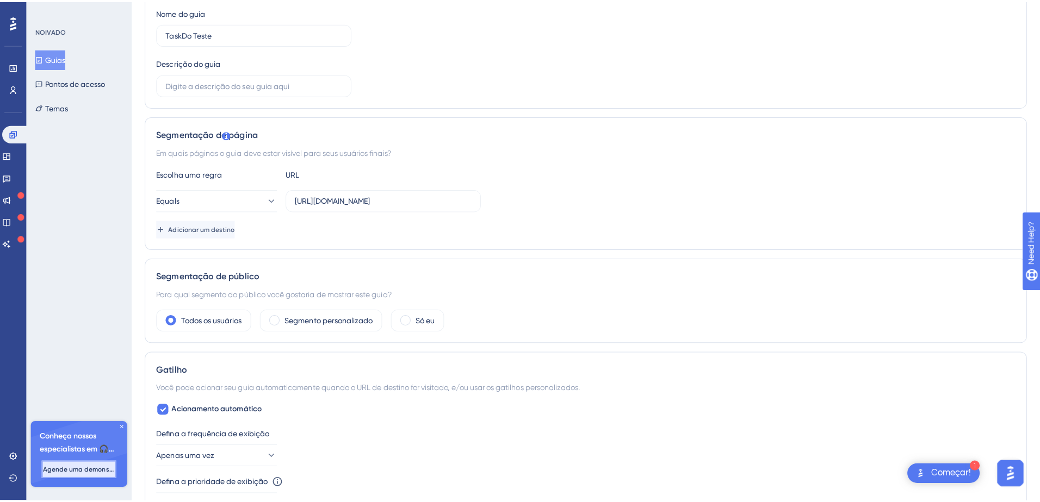
scroll to position [0, 0]
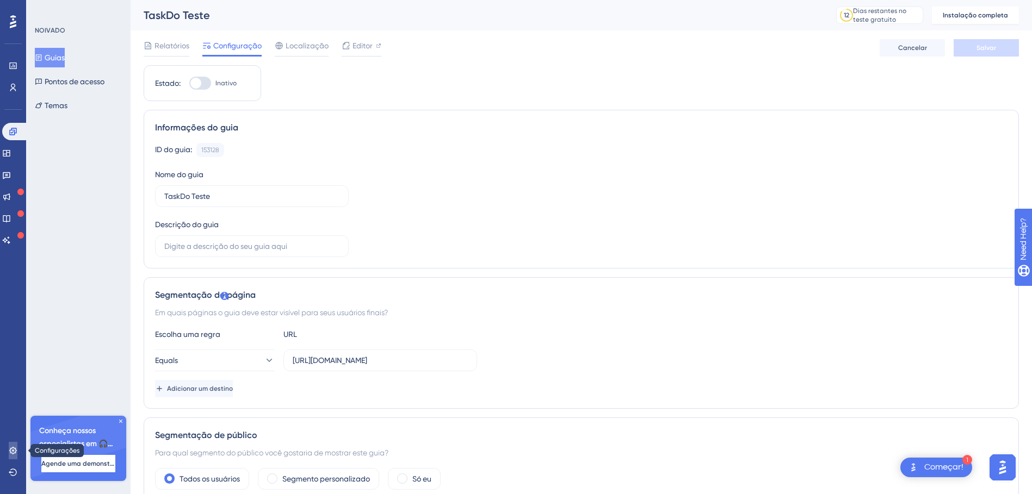
click at [12, 453] on icon at bounding box center [12, 450] width 7 height 7
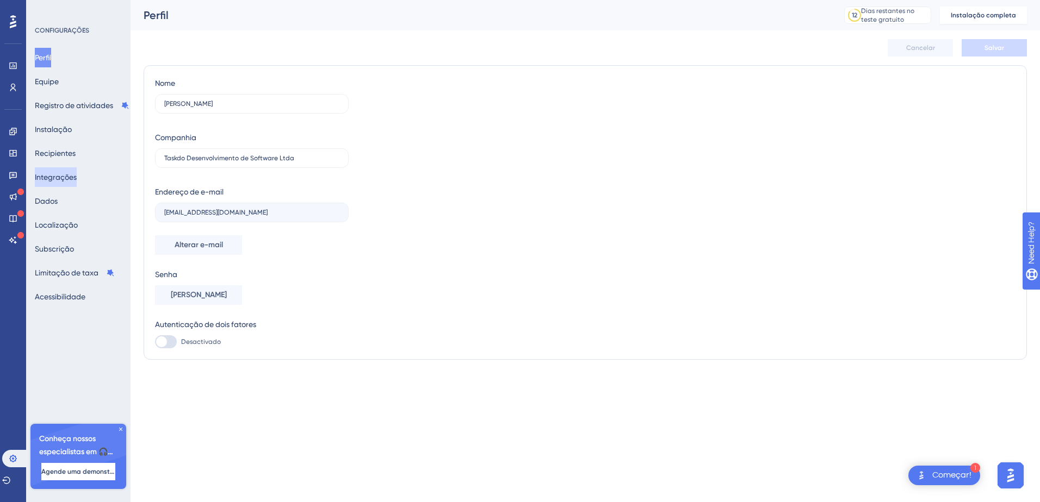
click at [61, 176] on button "Integrações" at bounding box center [56, 177] width 42 height 20
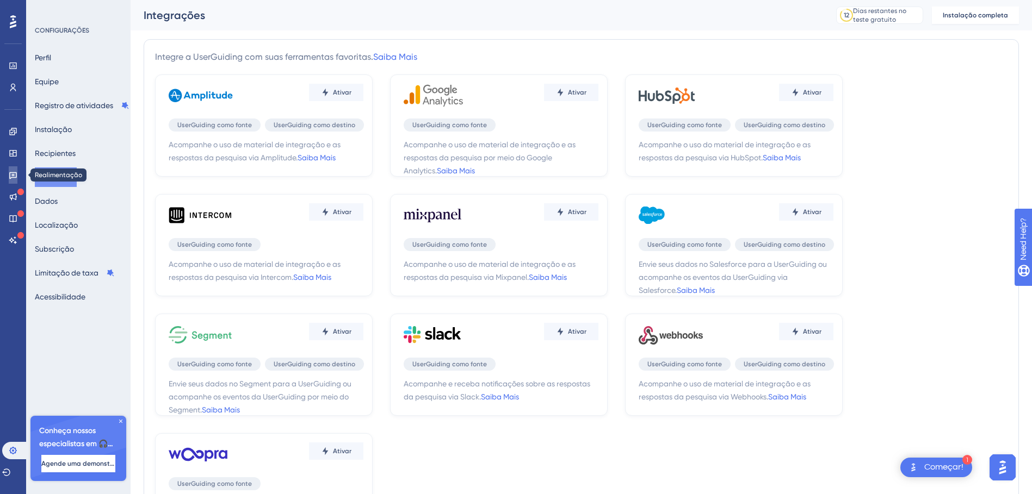
click at [13, 172] on icon at bounding box center [13, 175] width 8 height 7
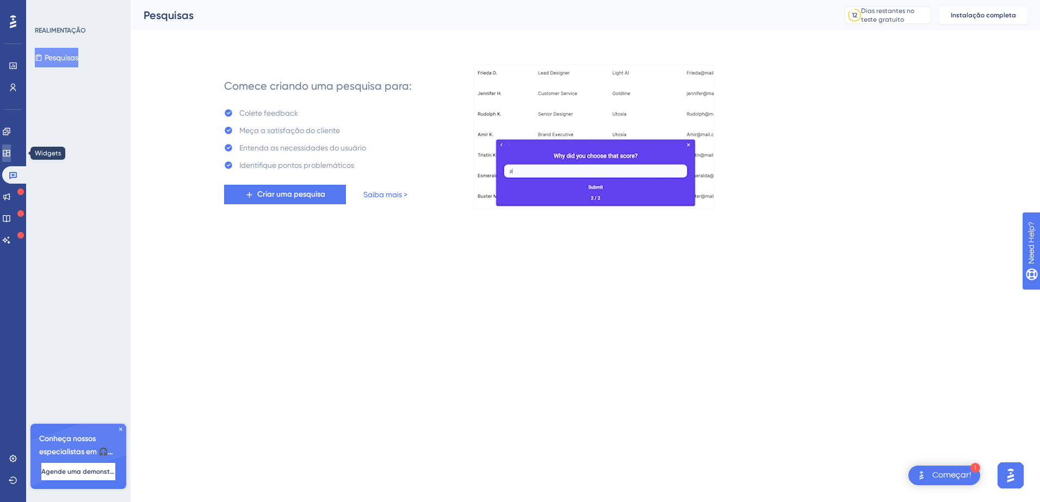
click at [11, 155] on icon at bounding box center [6, 153] width 9 height 9
